Goal: Task Accomplishment & Management: Complete application form

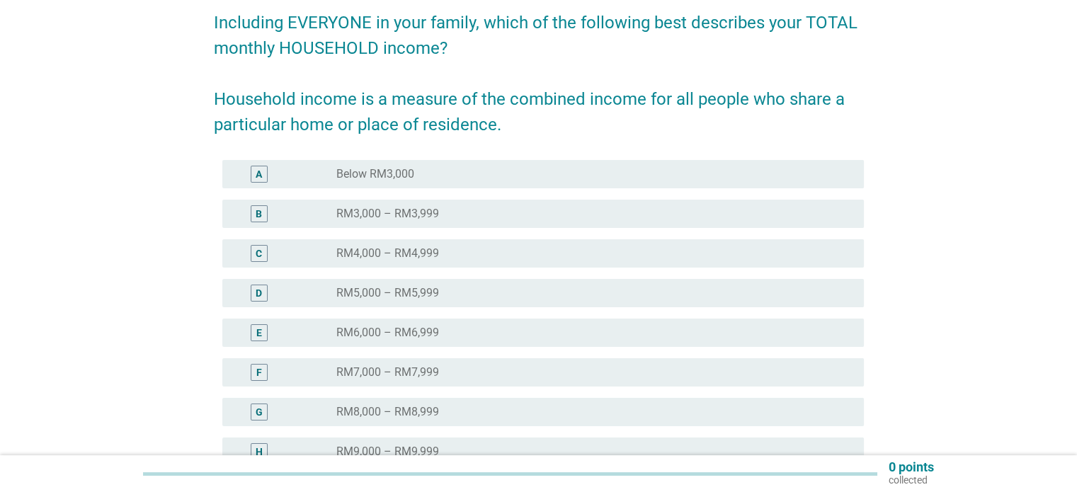
scroll to position [142, 0]
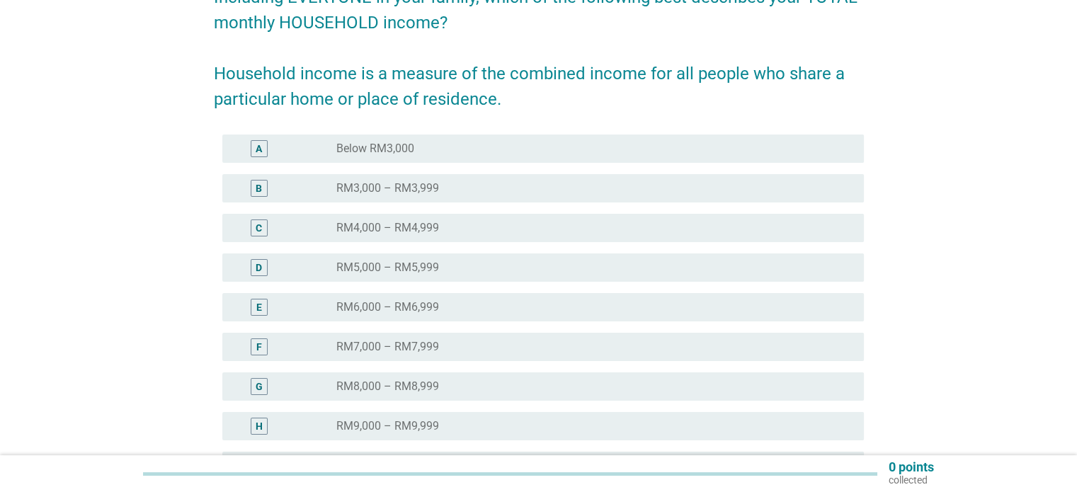
click at [432, 271] on label "RM5,000 – RM5,999" at bounding box center [387, 268] width 103 height 14
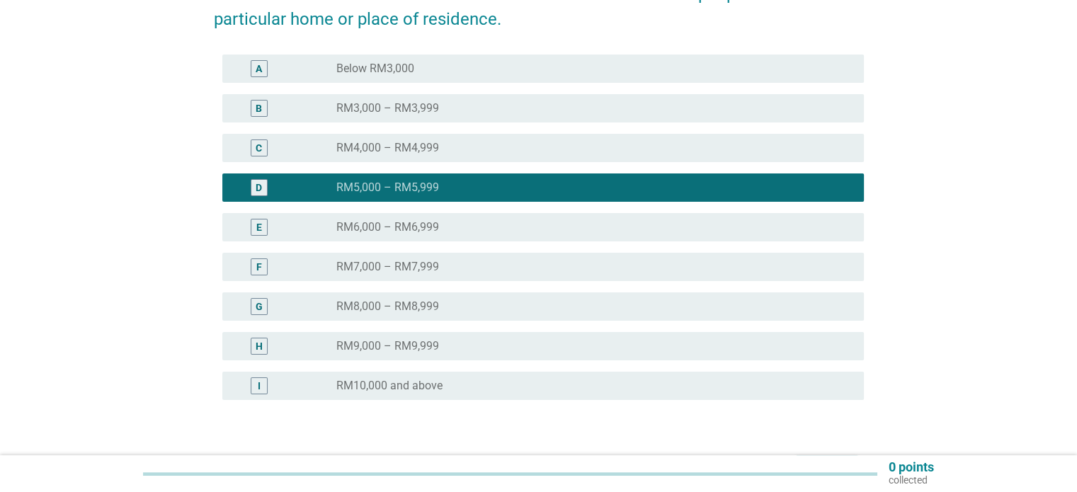
scroll to position [314, 0]
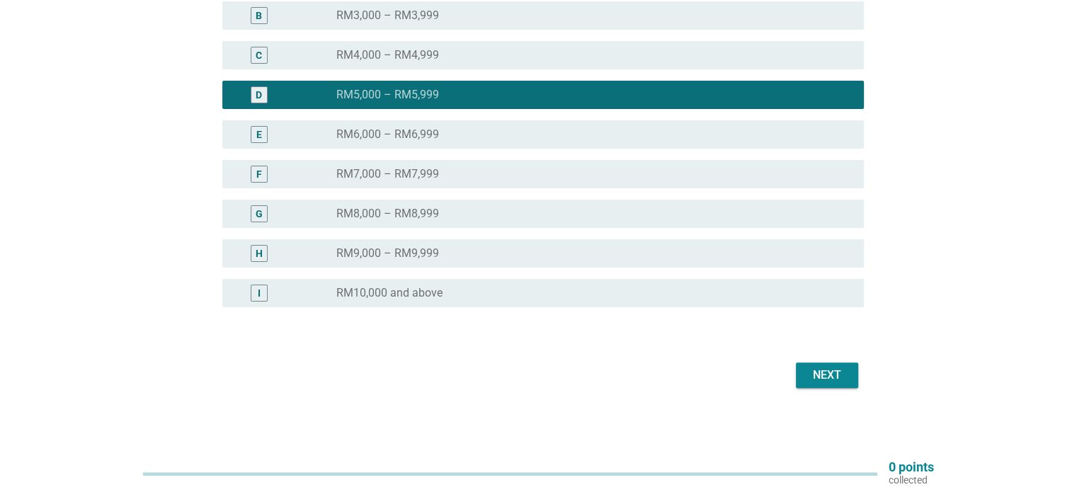
click at [822, 371] on div "Next" at bounding box center [827, 375] width 40 height 17
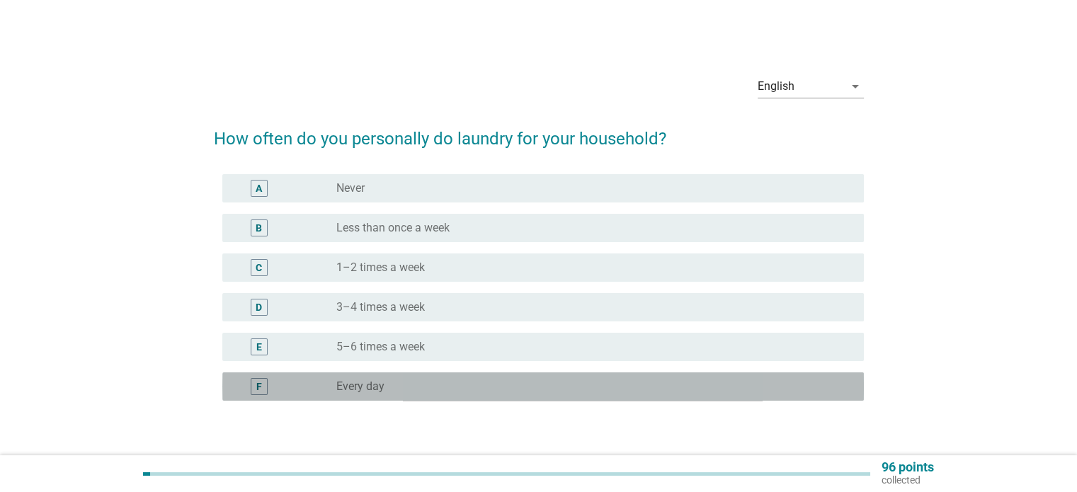
click at [401, 389] on div "radio_button_unchecked Every day" at bounding box center [588, 387] width 504 height 14
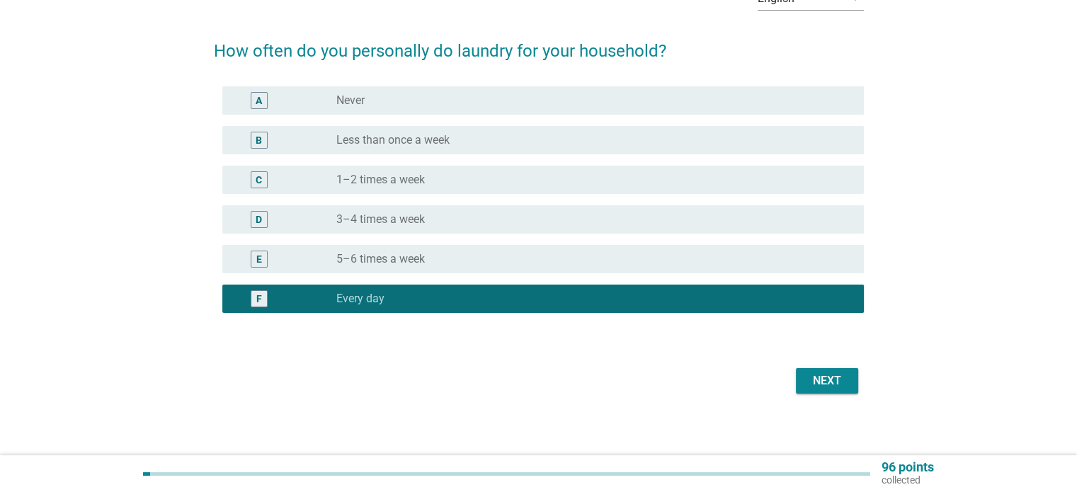
scroll to position [93, 0]
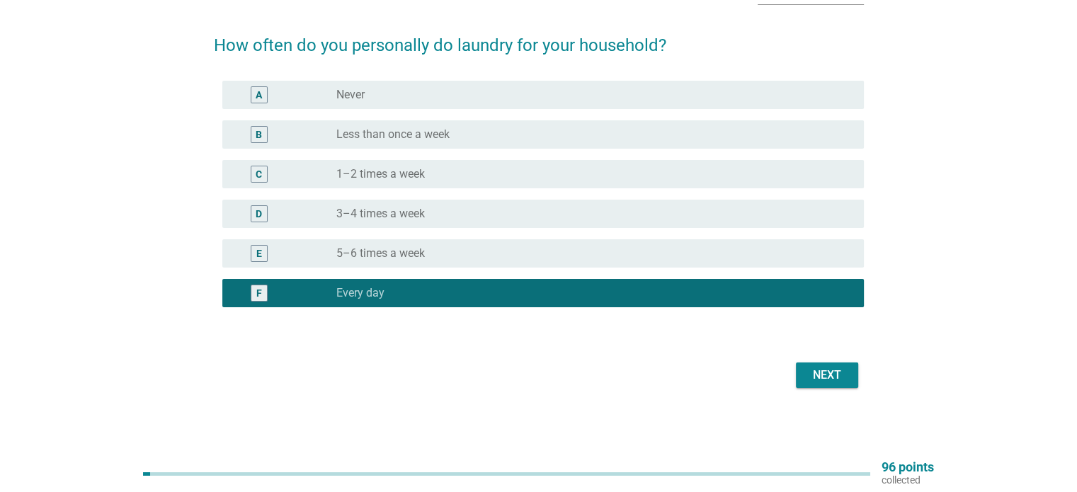
click at [826, 382] on div "Next" at bounding box center [827, 375] width 40 height 17
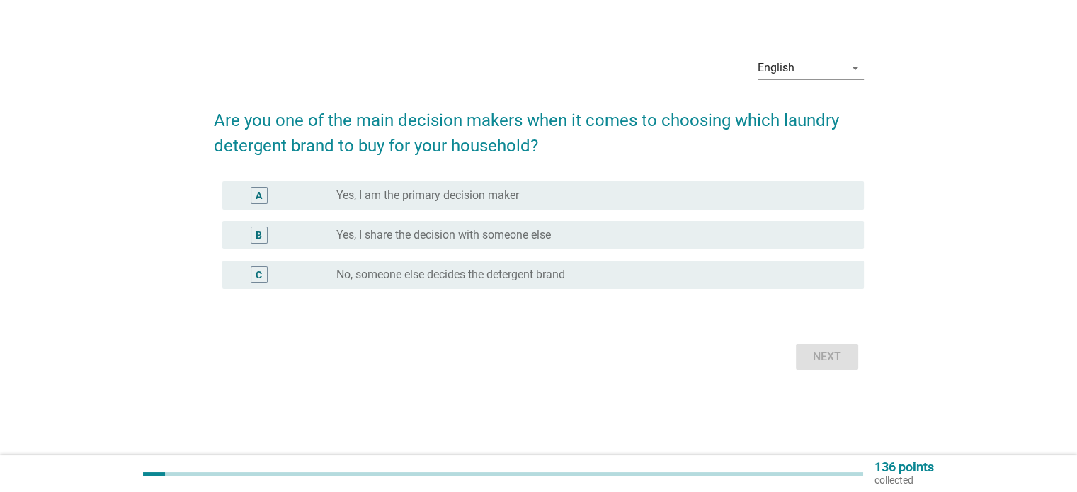
scroll to position [0, 0]
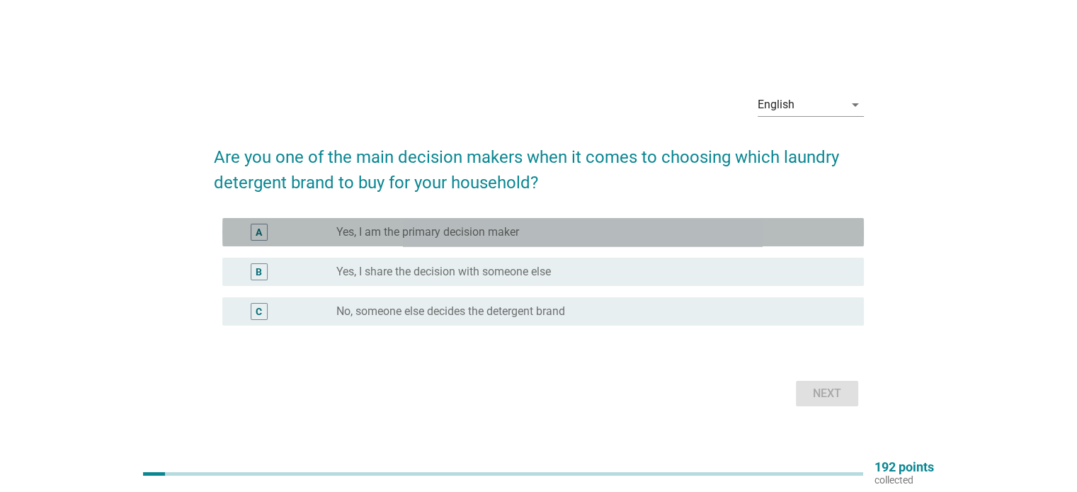
click at [417, 234] on label "Yes, I am the primary decision maker" at bounding box center [427, 232] width 183 height 14
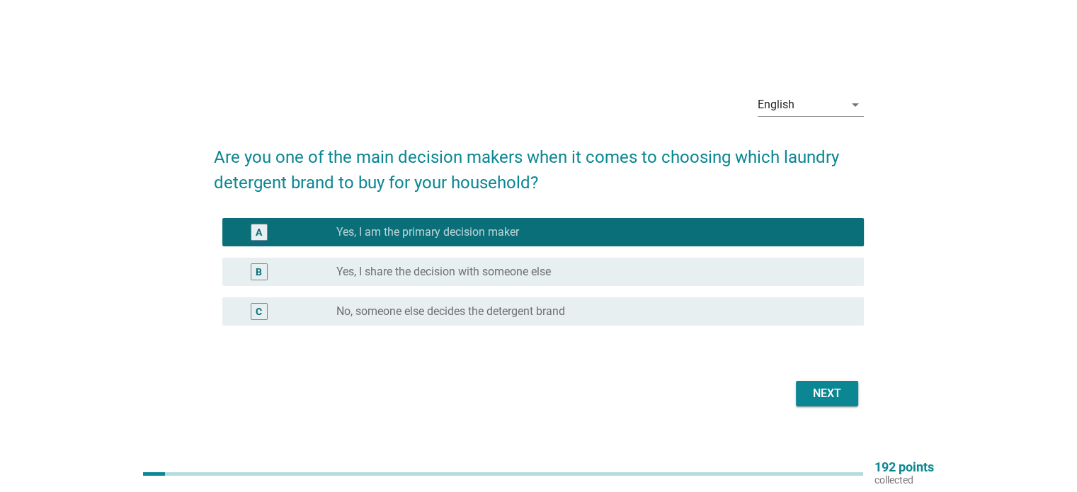
click at [808, 394] on div "Next" at bounding box center [827, 393] width 40 height 17
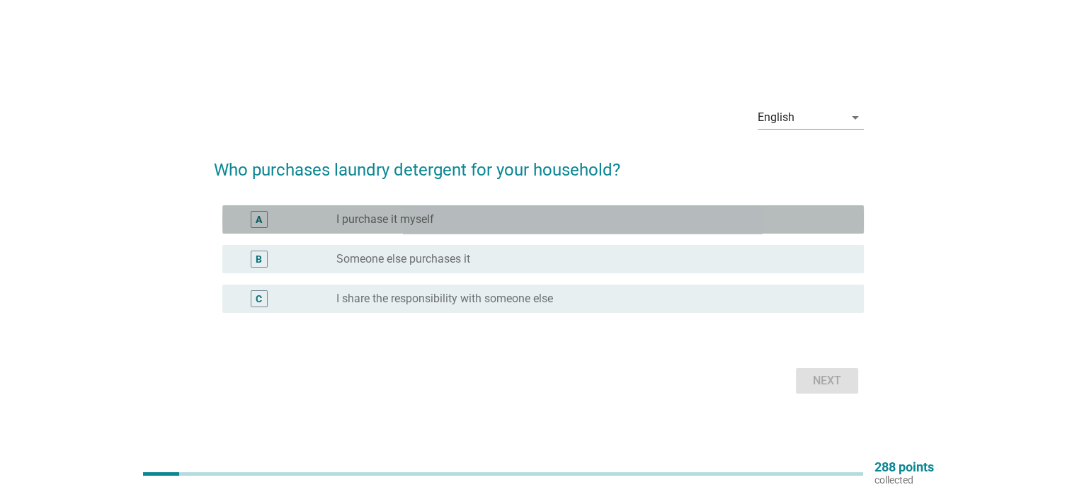
click at [486, 224] on div "radio_button_unchecked I purchase it myself" at bounding box center [588, 219] width 504 height 14
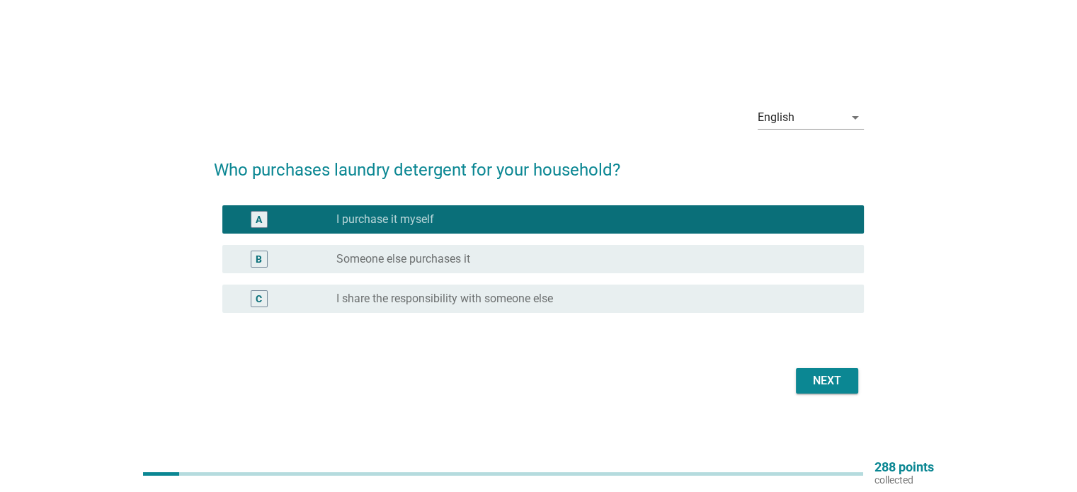
click at [809, 375] on div "Next" at bounding box center [827, 380] width 40 height 17
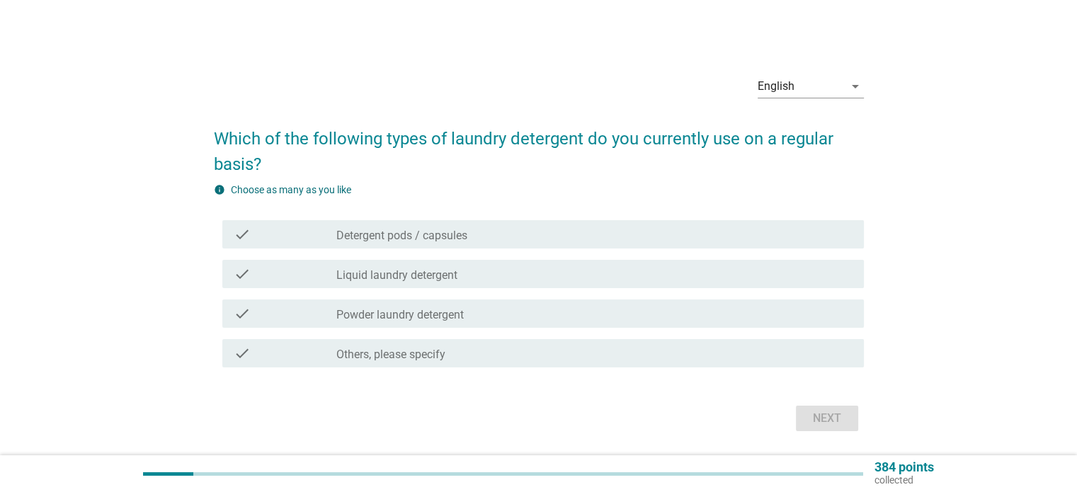
click at [403, 282] on label "Liquid laundry detergent" at bounding box center [396, 275] width 121 height 14
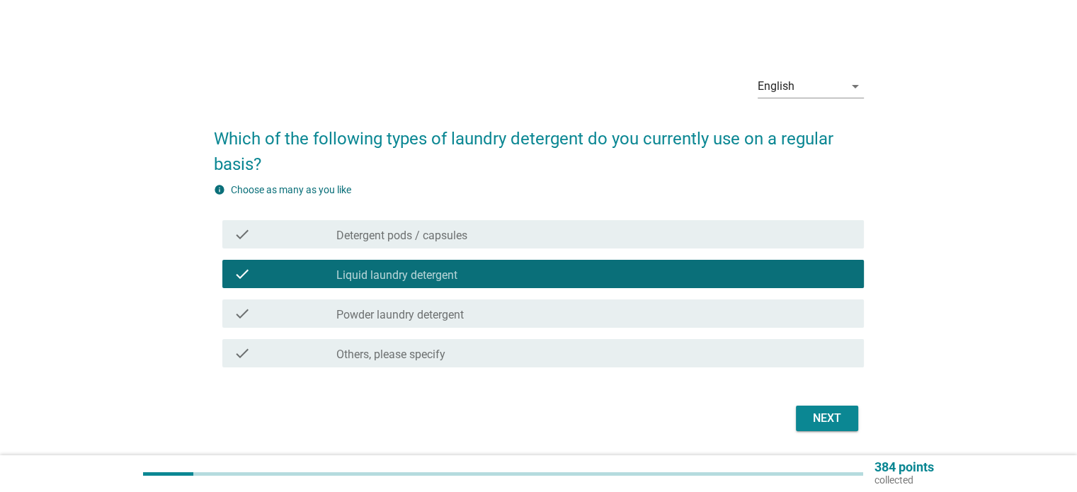
click at [423, 324] on div "check check_box_outline_blank Powder laundry detergent" at bounding box center [543, 314] width 642 height 28
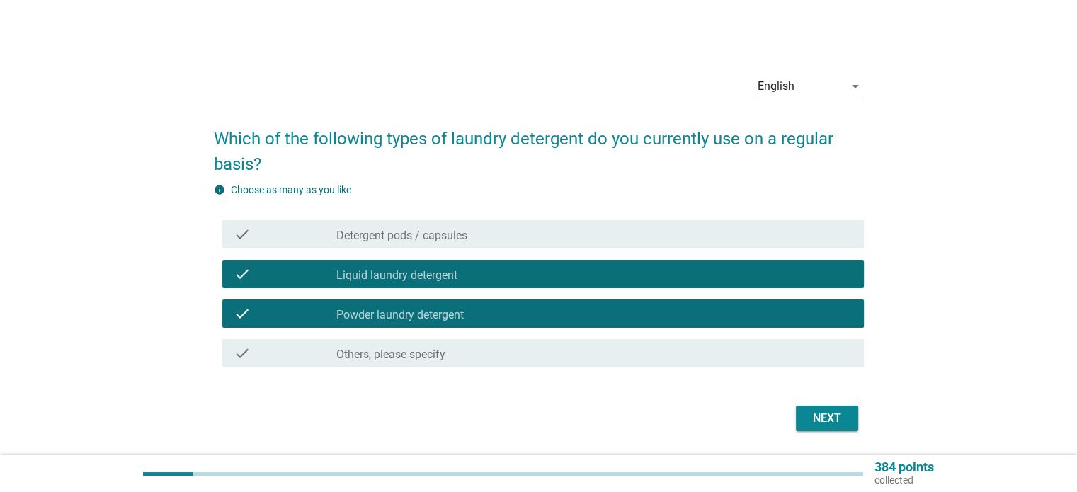
click at [814, 411] on div "Next" at bounding box center [827, 418] width 40 height 17
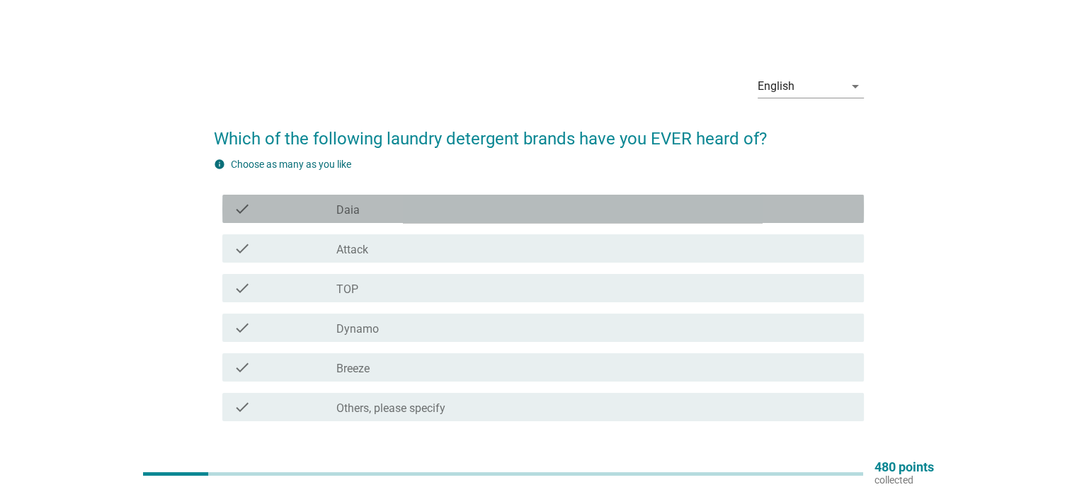
click at [397, 202] on div "check_box_outline_blank Daia" at bounding box center [594, 208] width 516 height 17
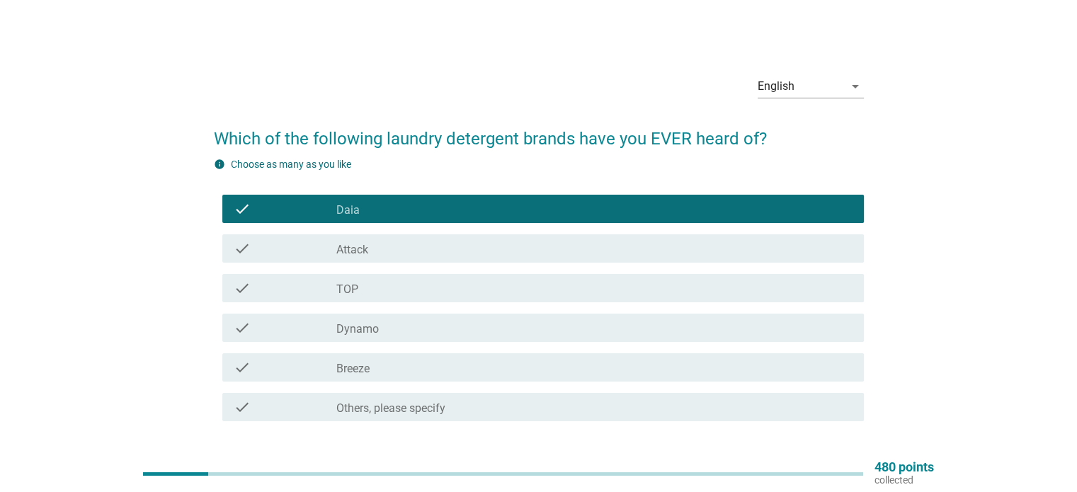
click at [406, 293] on div "check_box_outline_blank TOP" at bounding box center [594, 288] width 516 height 17
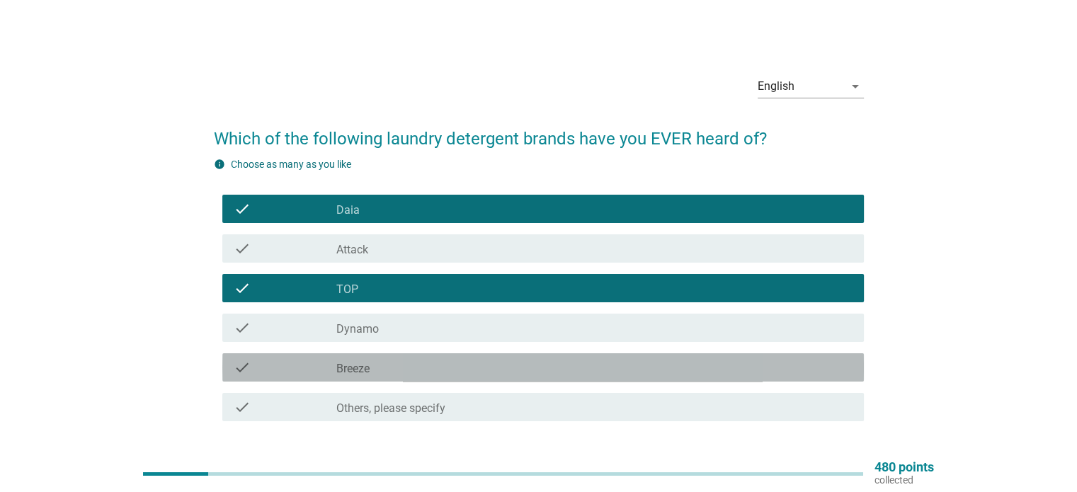
click at [410, 372] on div "check_box_outline_blank Breeze" at bounding box center [594, 367] width 516 height 17
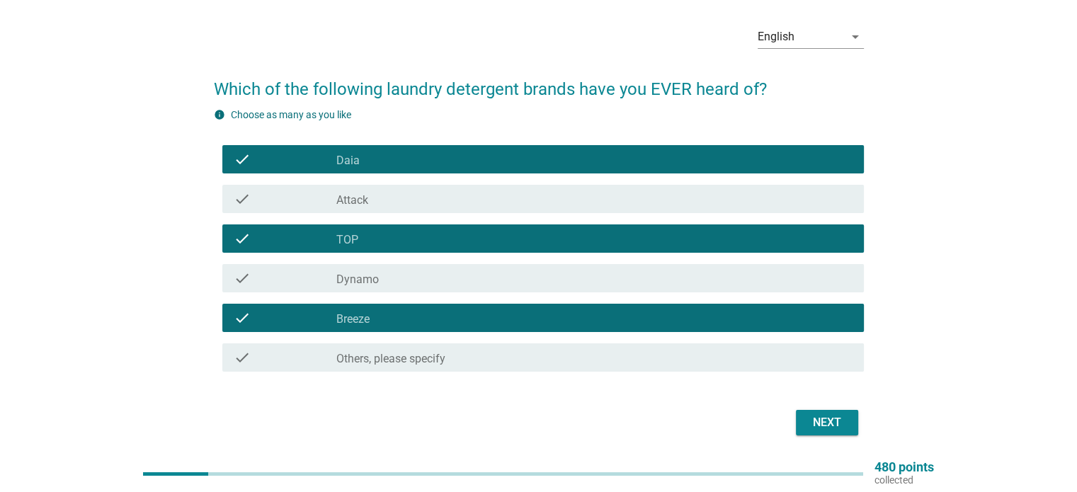
scroll to position [71, 0]
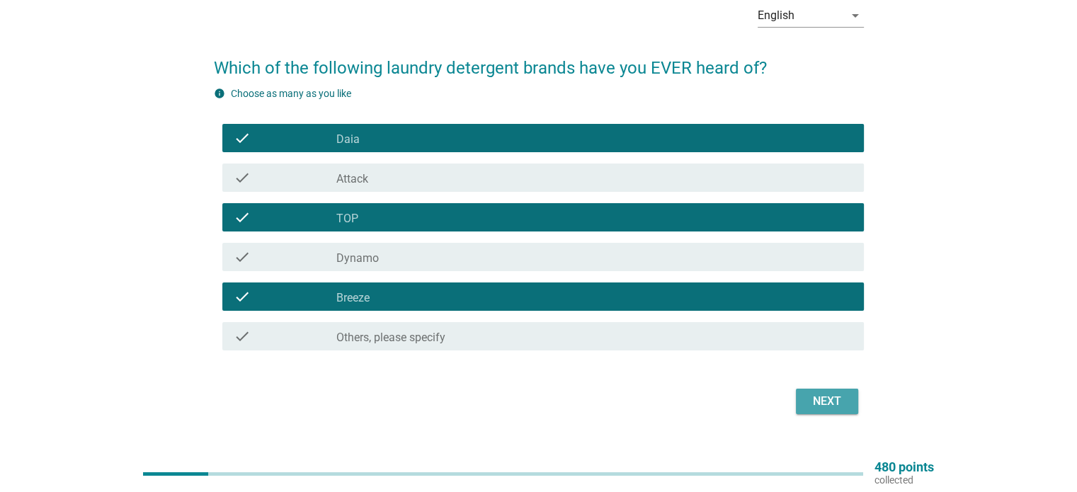
click at [827, 399] on div "Next" at bounding box center [827, 401] width 40 height 17
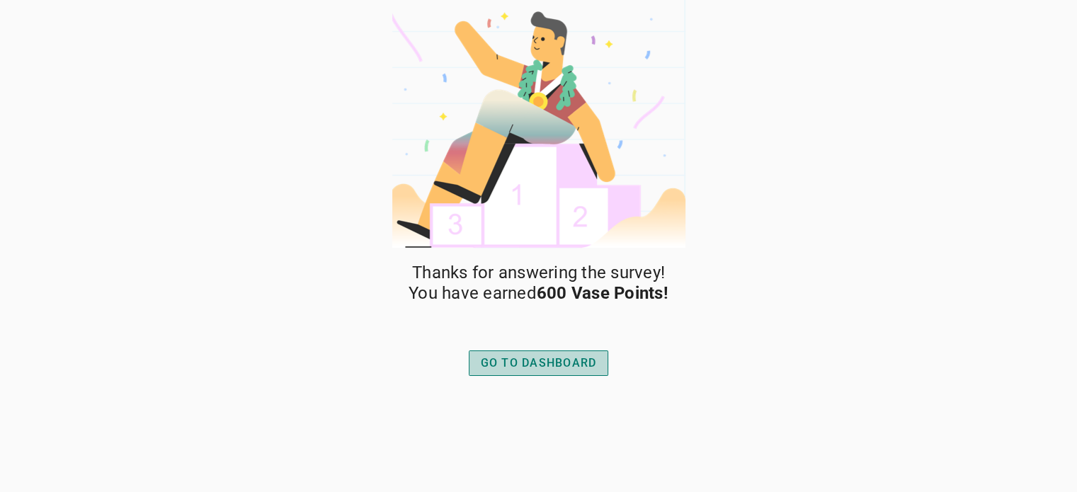
click at [572, 358] on div "GO TO DASHBOARD" at bounding box center [539, 363] width 116 height 17
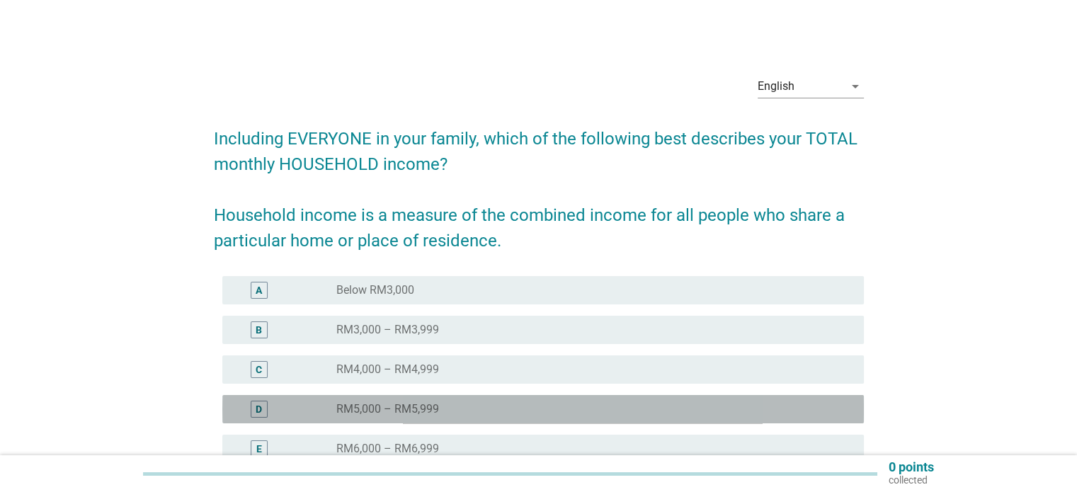
click at [379, 402] on label "RM5,000 – RM5,999" at bounding box center [387, 409] width 103 height 14
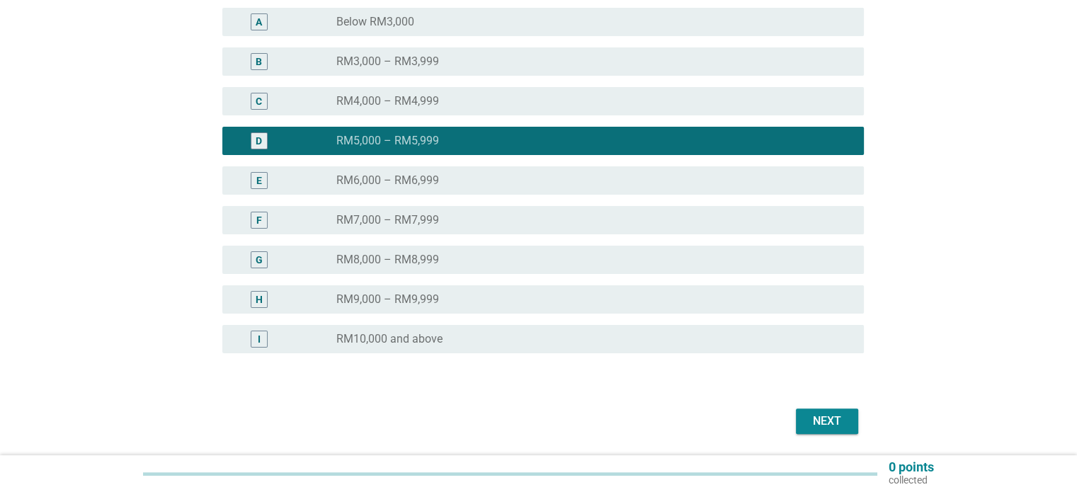
scroll to position [314, 0]
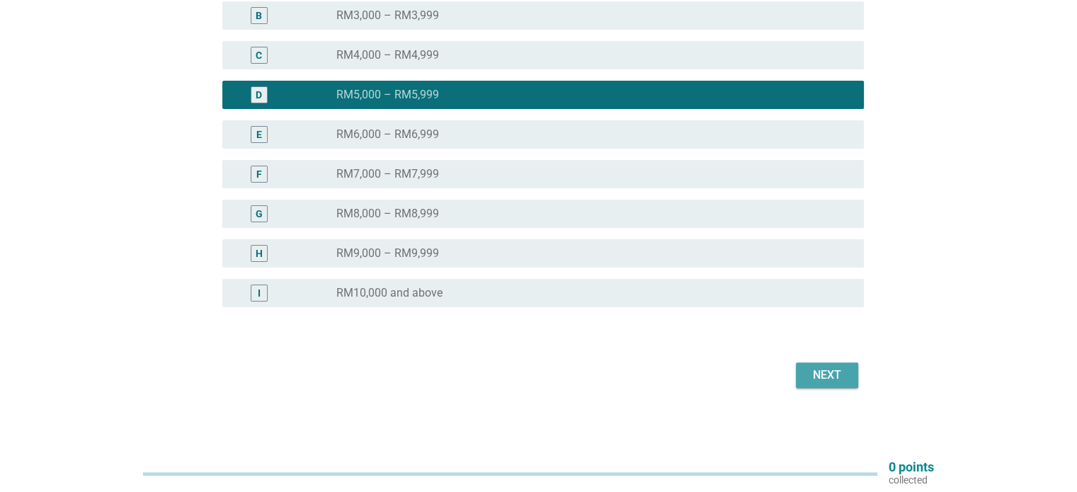
click at [827, 370] on div "Next" at bounding box center [827, 375] width 40 height 17
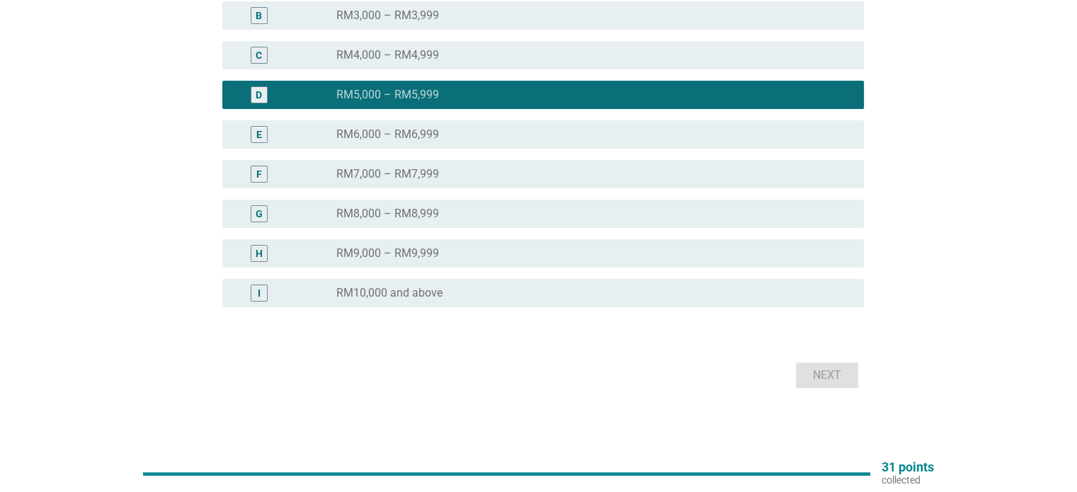
scroll to position [0, 0]
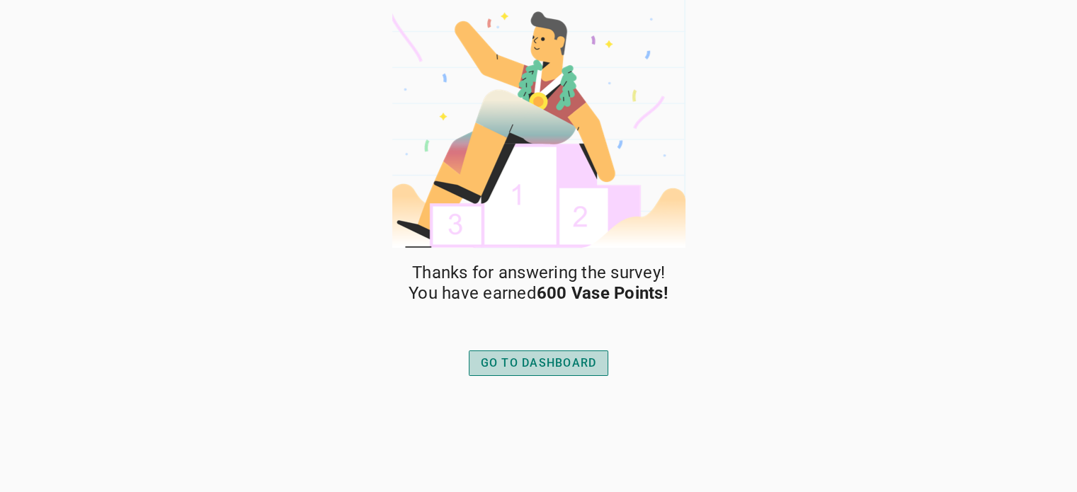
click at [536, 359] on div "GO TO DASHBOARD" at bounding box center [539, 363] width 116 height 17
